Goal: Navigation & Orientation: Find specific page/section

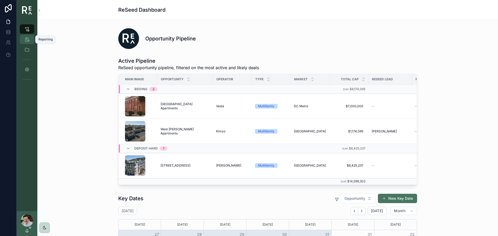
click at [27, 40] on icon "scrollable content" at bounding box center [26, 39] width 5 height 5
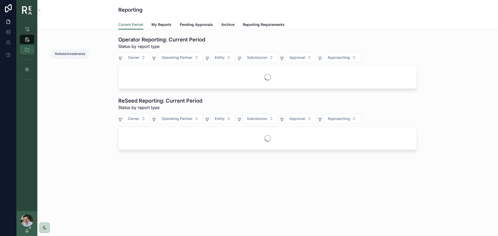
click at [27, 48] on icon "scrollable content" at bounding box center [26, 49] width 5 height 5
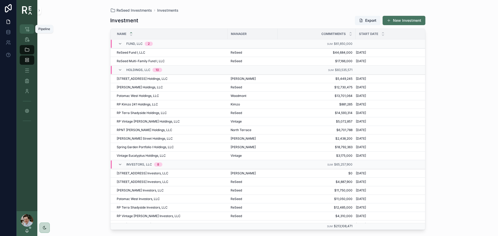
click at [28, 26] on div "Pipeline" at bounding box center [27, 29] width 8 height 8
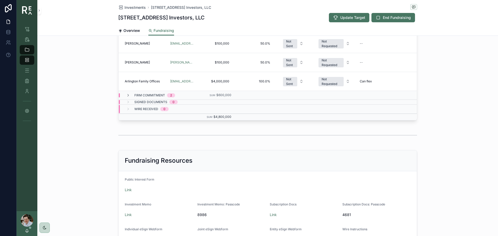
scroll to position [232, 0]
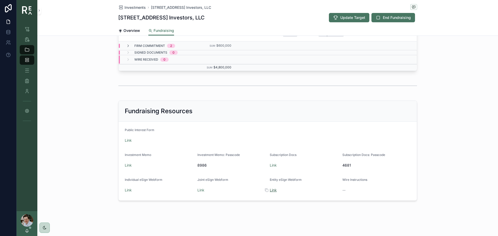
click at [272, 190] on link "Link" at bounding box center [273, 190] width 7 height 4
